Goal: Task Accomplishment & Management: Manage account settings

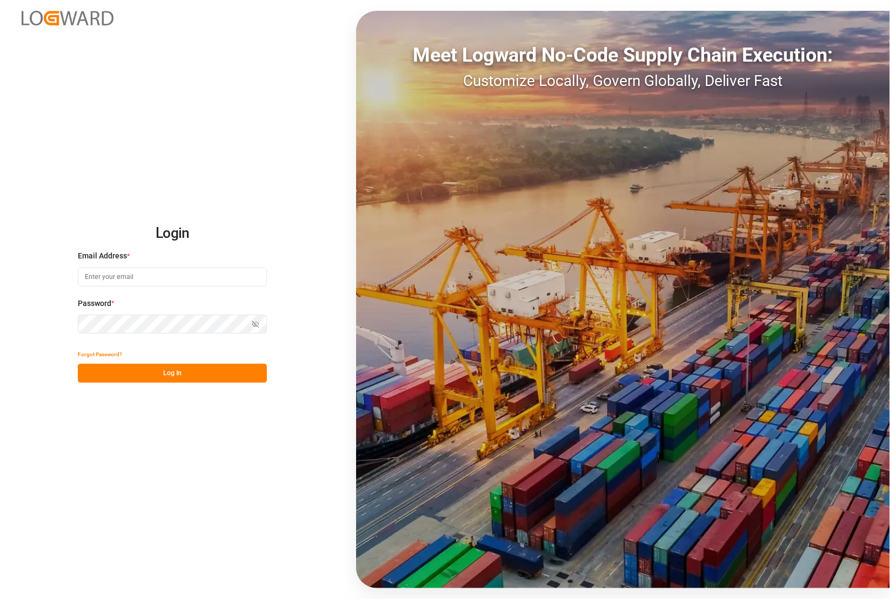
click at [138, 277] on input at bounding box center [172, 276] width 189 height 19
type input "[PERSON_NAME][EMAIL_ADDRESS][PERSON_NAME][DOMAIN_NAME]"
click at [154, 303] on label "Password *" at bounding box center [172, 303] width 189 height 11
click at [206, 367] on button "Log In" at bounding box center [172, 373] width 189 height 19
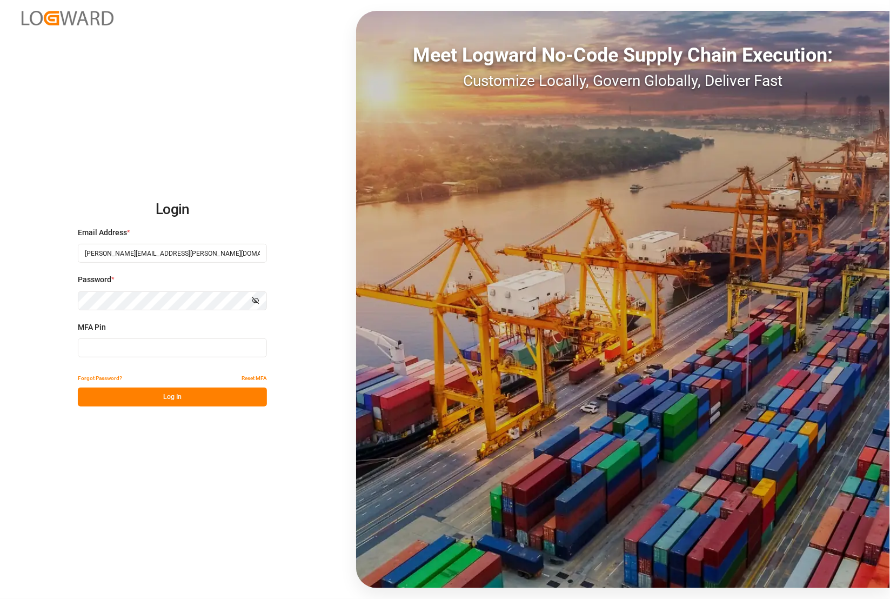
click at [126, 351] on input at bounding box center [172, 347] width 189 height 19
type input "185008"
click at [173, 396] on button "Log In" at bounding box center [172, 396] width 189 height 19
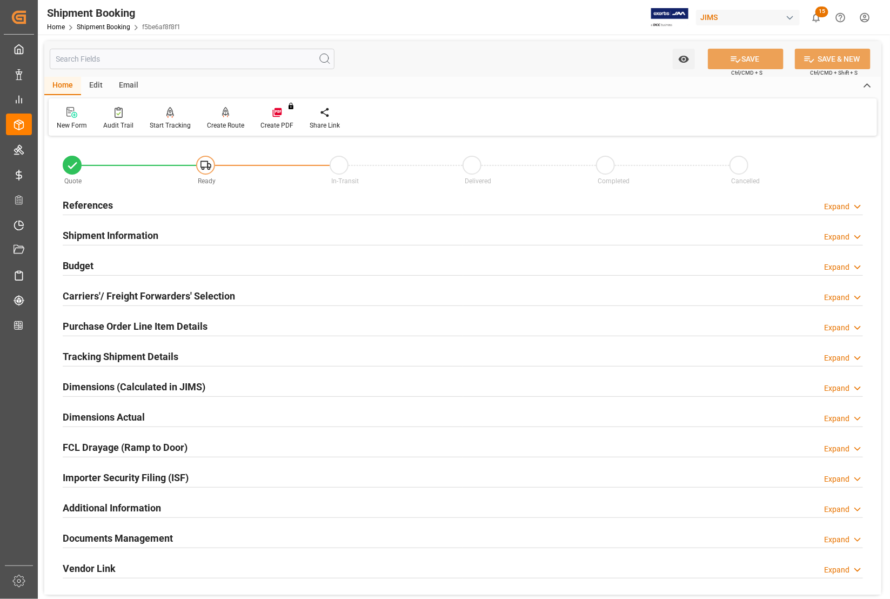
click at [88, 204] on h2 "References" at bounding box center [88, 205] width 50 height 15
